Goal: Find specific page/section: Find specific page/section

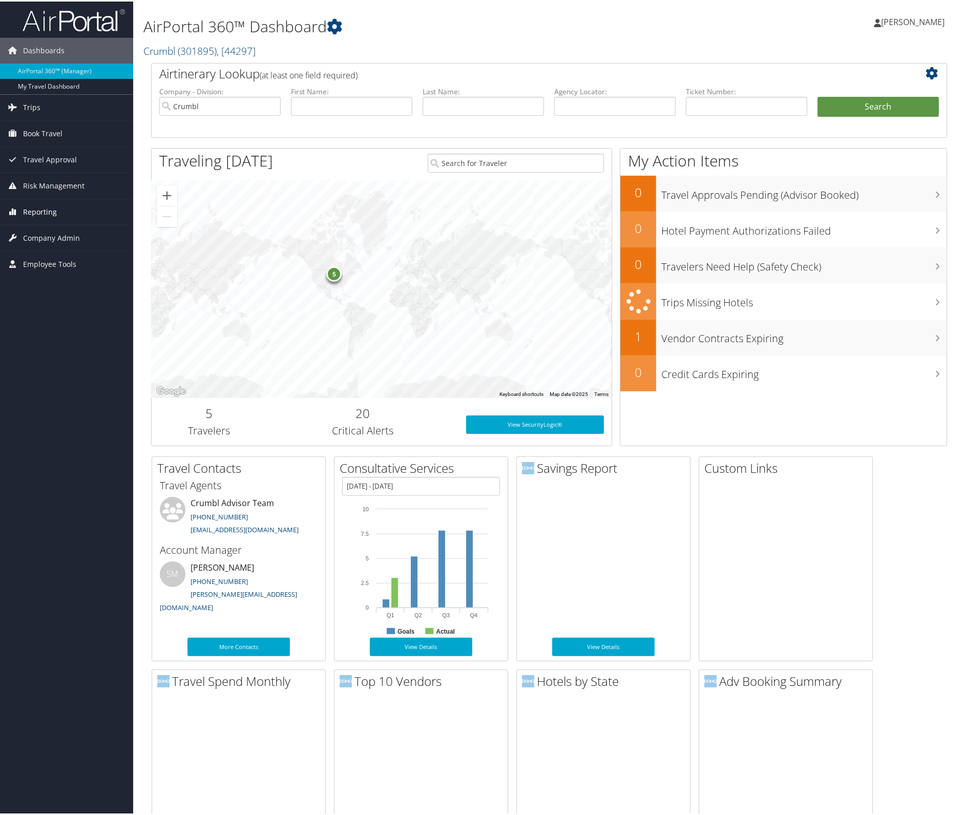
click at [52, 215] on span "Reporting" at bounding box center [40, 211] width 34 height 26
click at [51, 301] on link "Prime Analytics" at bounding box center [66, 307] width 133 height 15
